Goal: Information Seeking & Learning: Learn about a topic

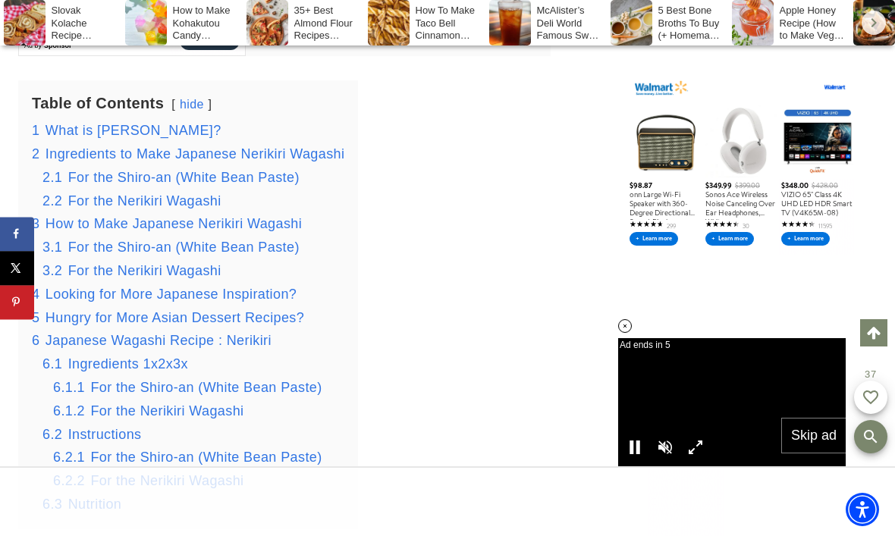
click at [75, 123] on span "What is [PERSON_NAME]?" at bounding box center [133, 130] width 176 height 15
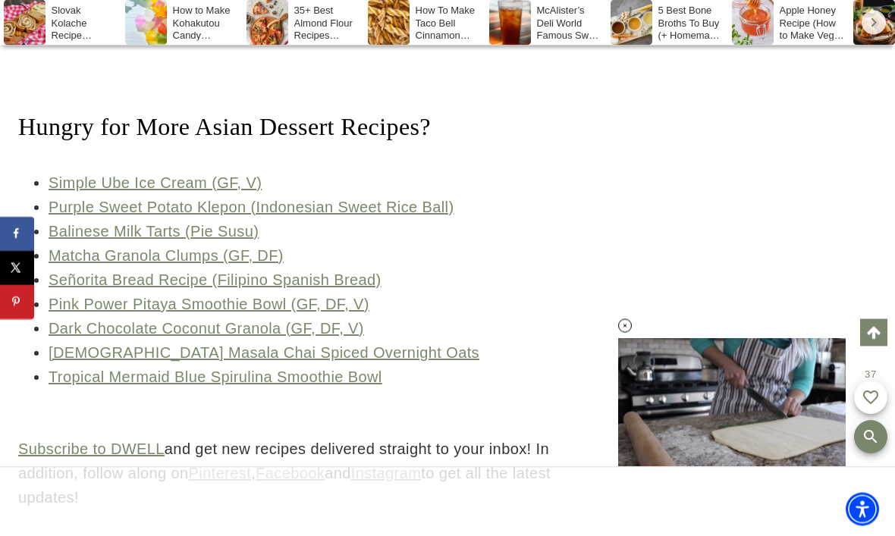
scroll to position [8188, 0]
click at [100, 174] on link "Simple Ube Ice Cream (GF, V)" at bounding box center [155, 182] width 213 height 17
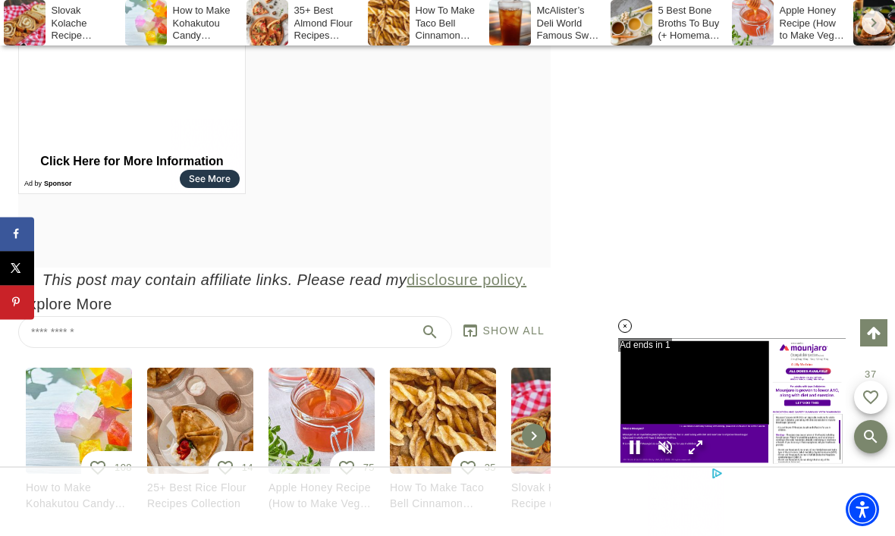
scroll to position [11455, 0]
